Goal: Use online tool/utility: Utilize a website feature to perform a specific function

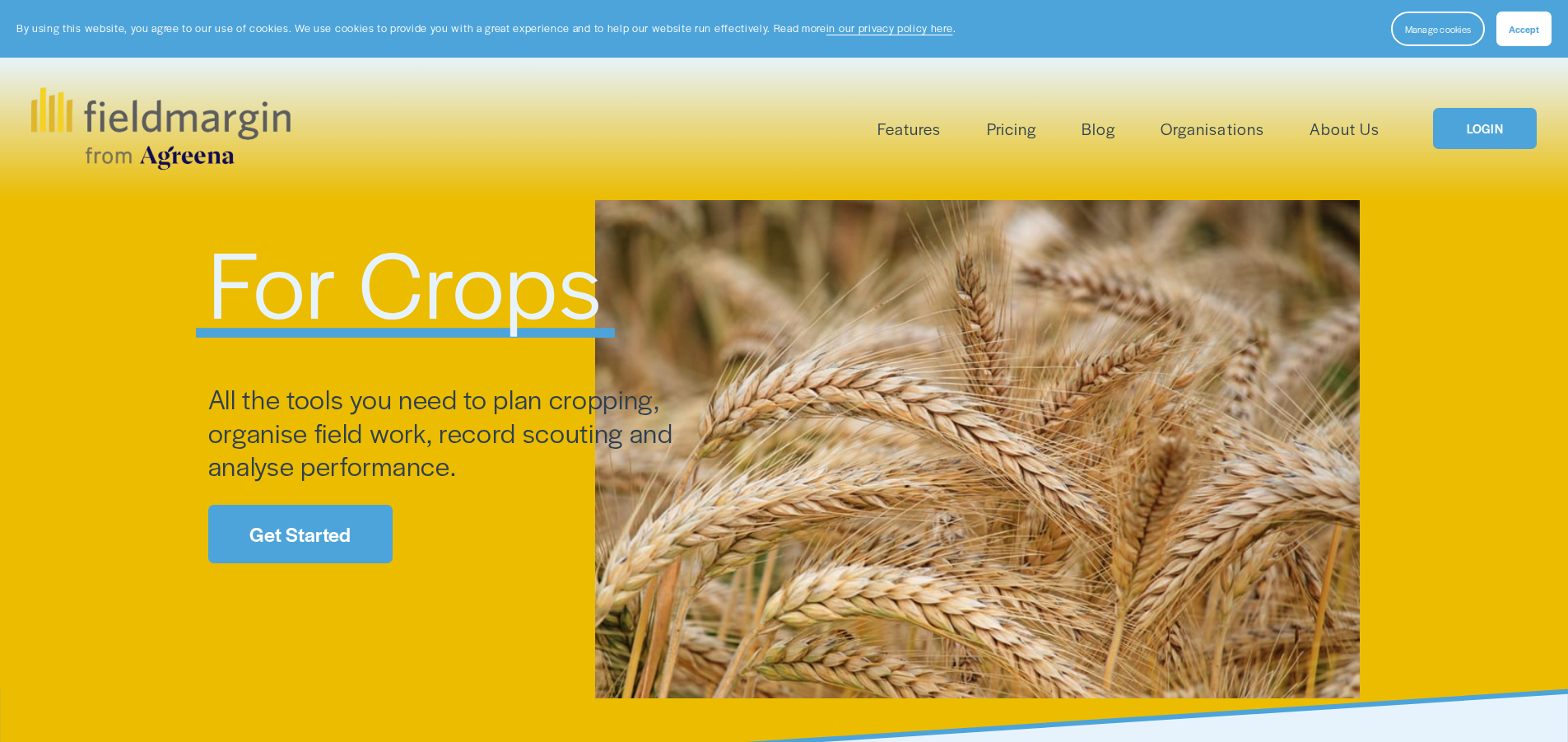
click at [1446, 71] on div "Skip to Content Features Mapping" at bounding box center [784, 128] width 1568 height 141
click at [1474, 117] on link "LOGIN" at bounding box center [1485, 129] width 104 height 42
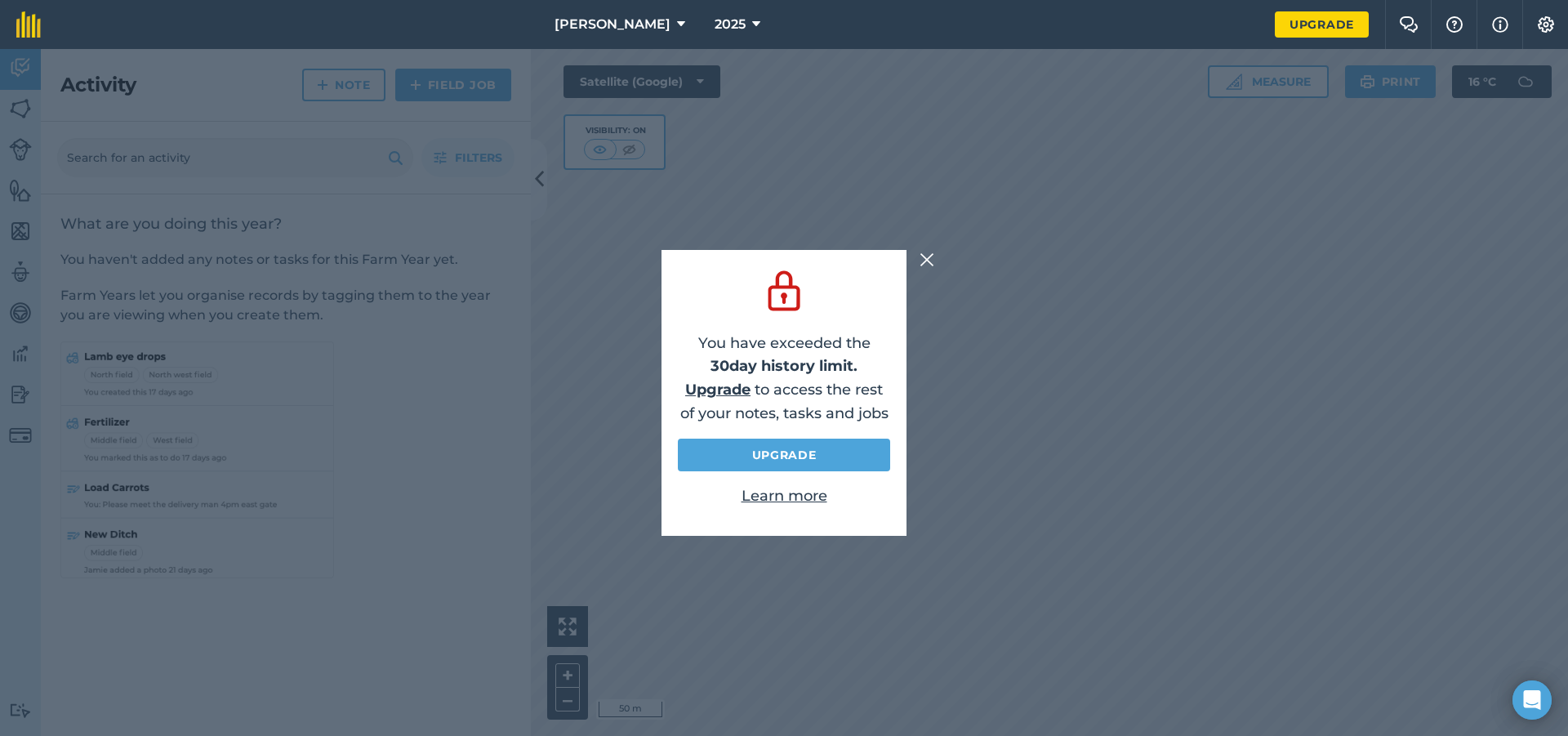
click at [923, 262] on img at bounding box center [926, 259] width 15 height 19
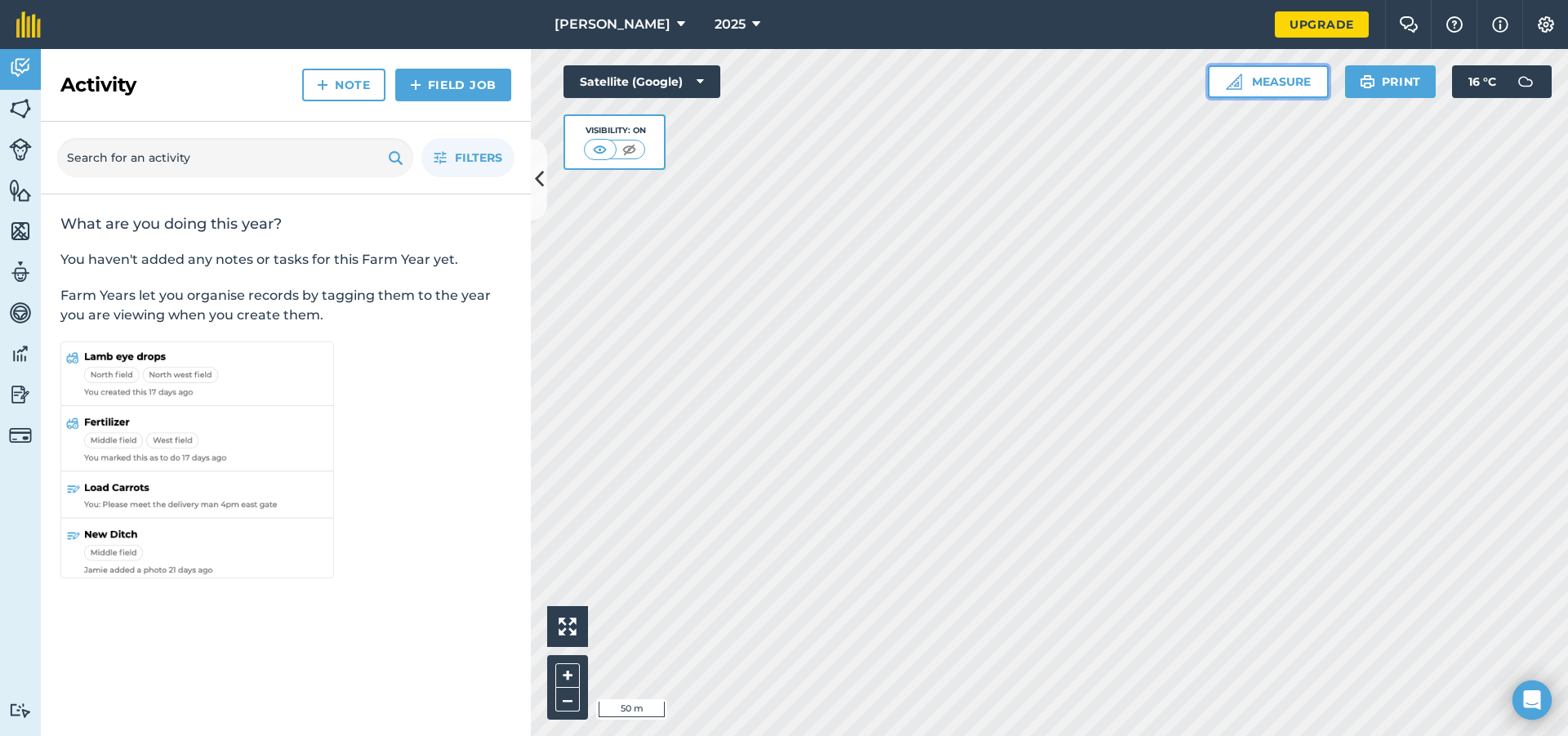
click at [1260, 87] on button "Measure" at bounding box center [1269, 81] width 121 height 32
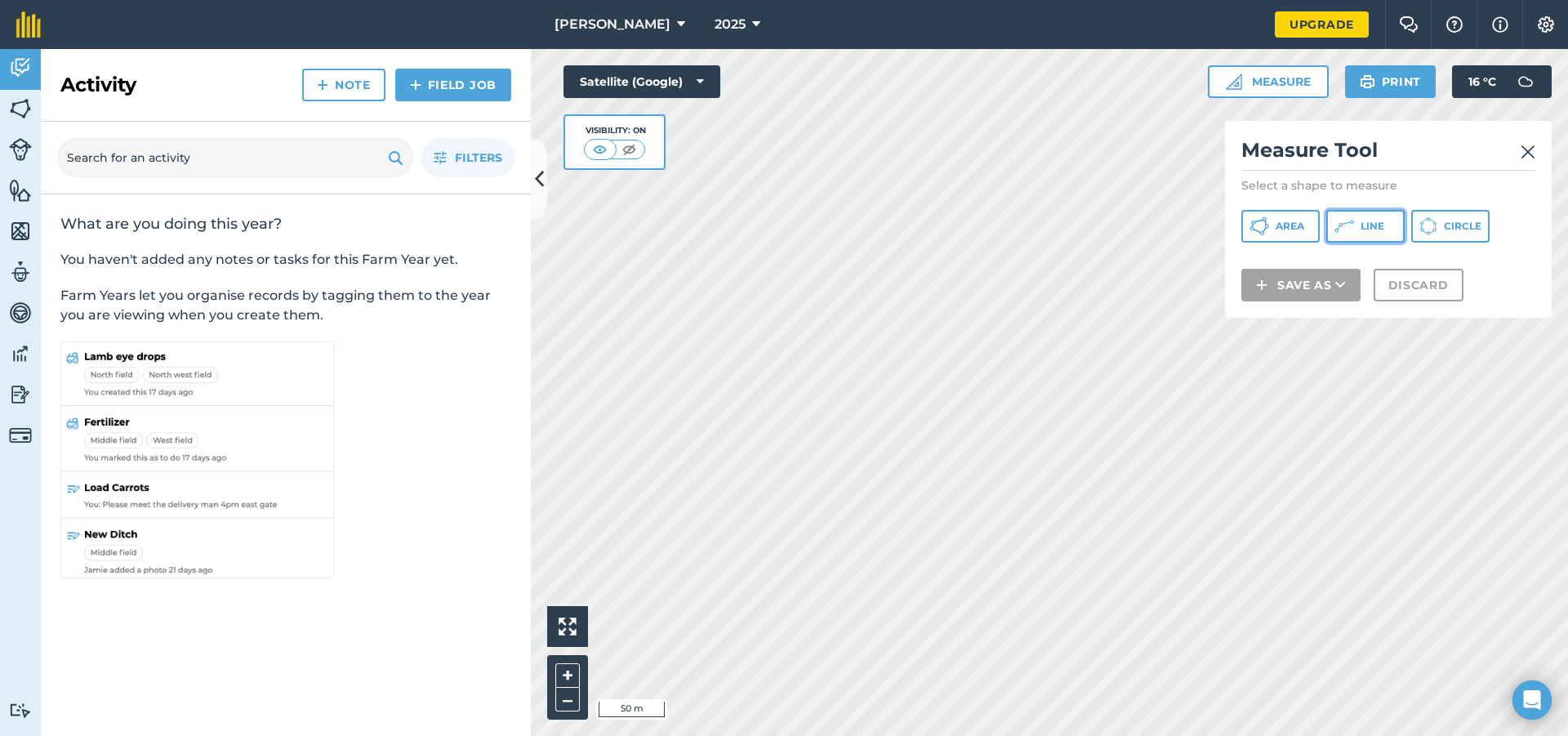
click at [1340, 235] on icon at bounding box center [1344, 226] width 19 height 19
click at [1529, 150] on img at bounding box center [1528, 151] width 15 height 19
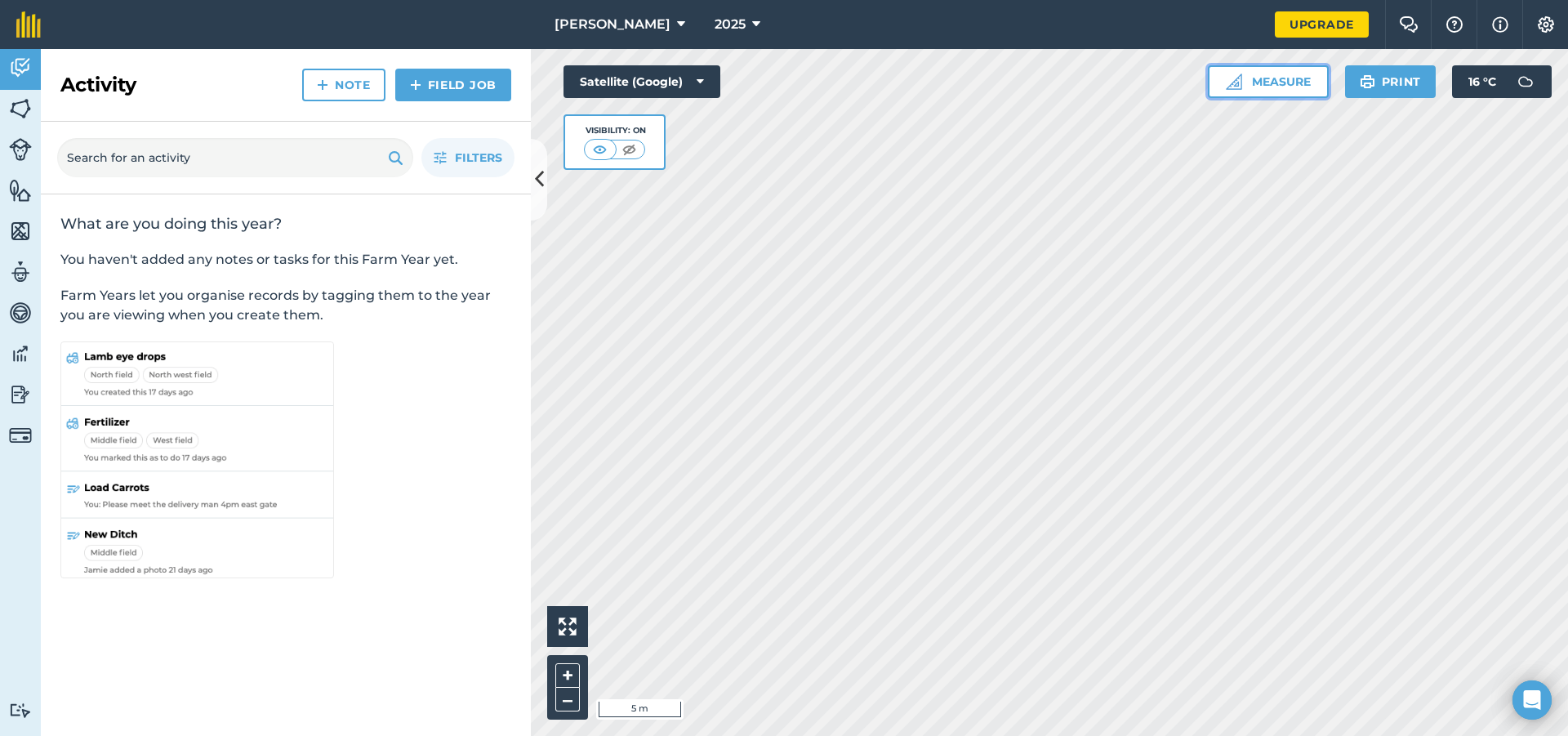
click at [1262, 81] on button "Measure" at bounding box center [1269, 81] width 121 height 32
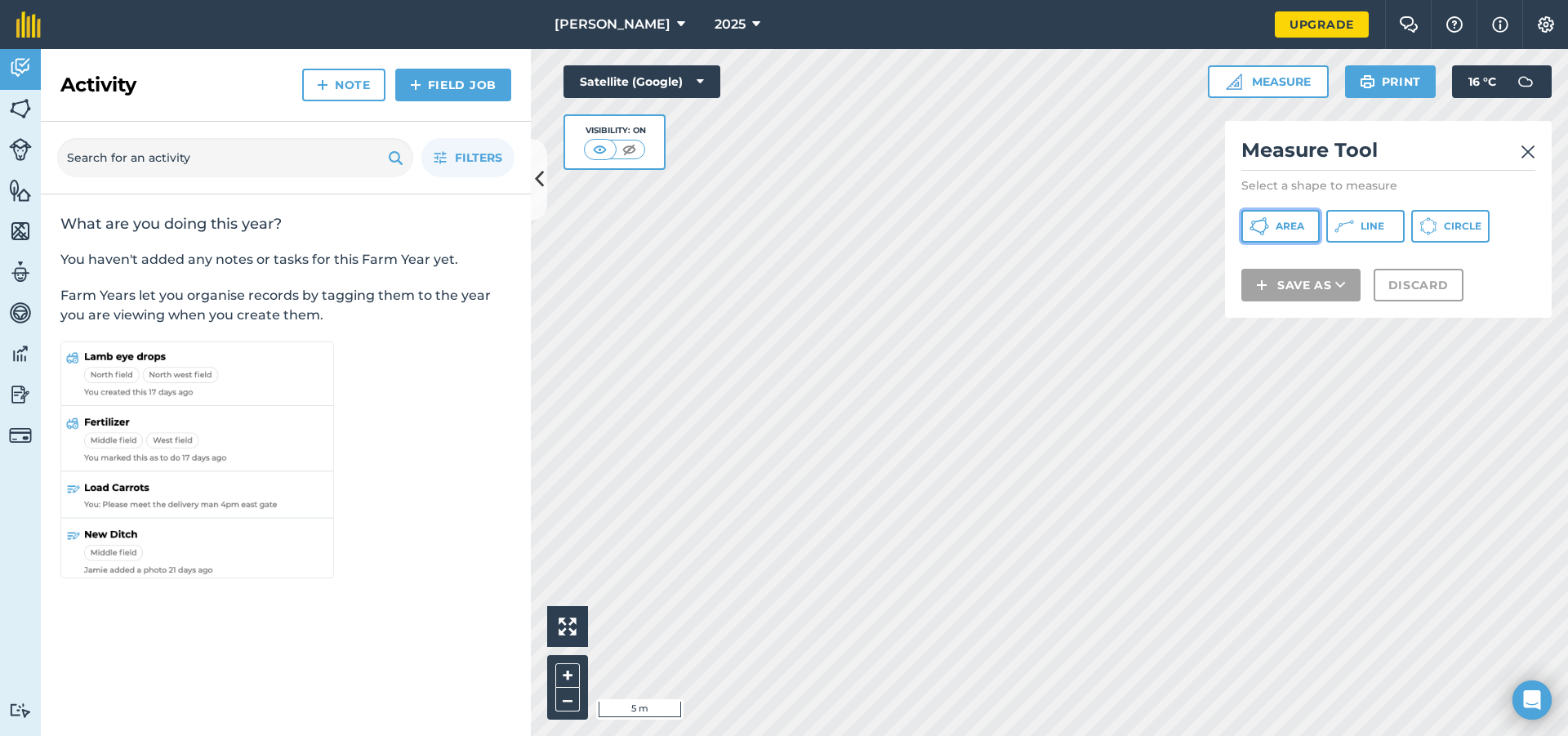
click at [1272, 220] on button "Area" at bounding box center [1281, 226] width 79 height 32
click at [1524, 151] on img at bounding box center [1528, 151] width 15 height 19
